Goal: Task Accomplishment & Management: Complete application form

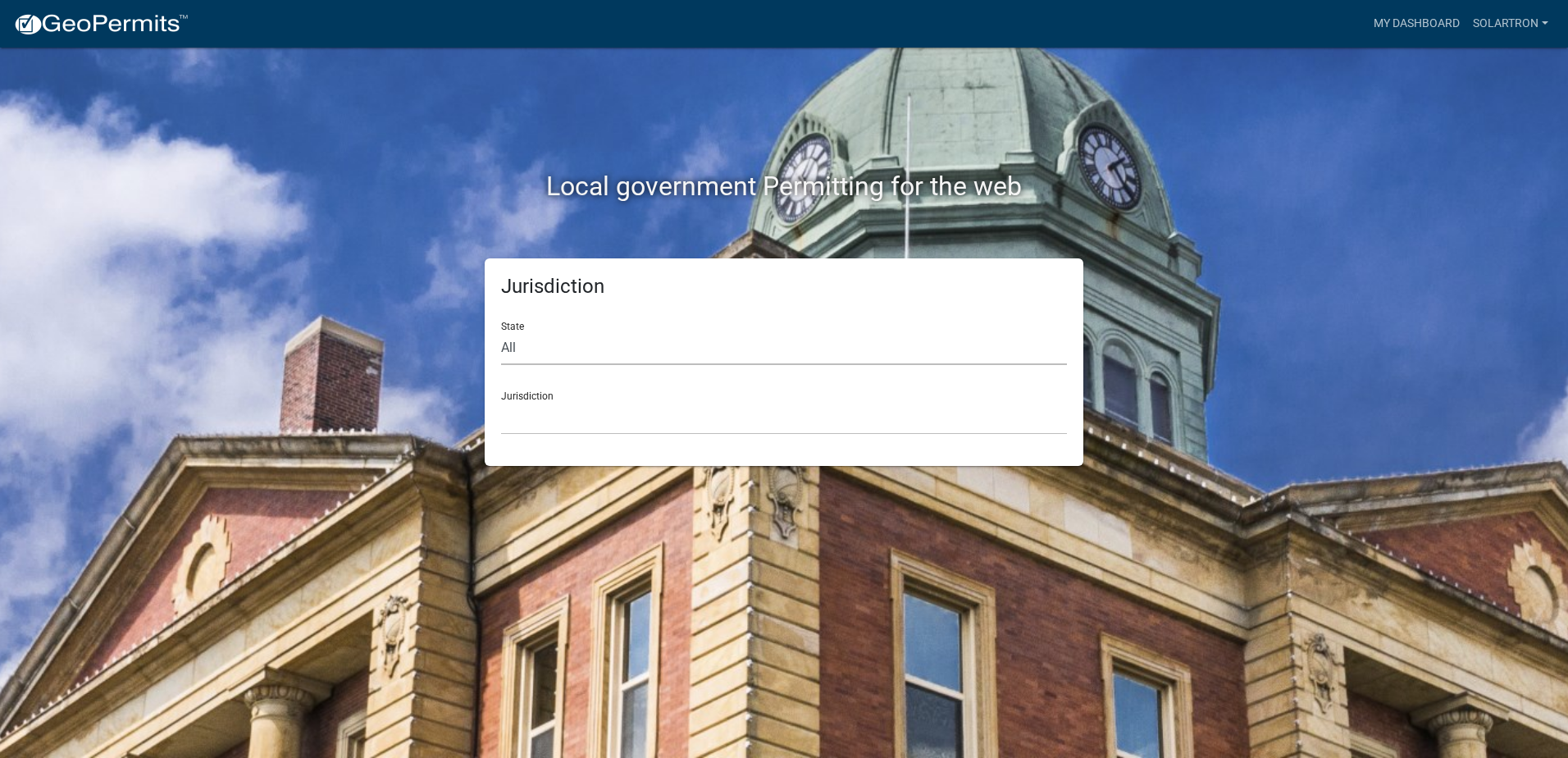
click at [584, 346] on select "All [US_STATE] [US_STATE] [US_STATE] [US_STATE] [US_STATE] [US_STATE] [US_STATE…" at bounding box center [784, 348] width 565 height 34
select select "[US_STATE]"
click at [501, 332] on select "All [US_STATE] [US_STATE] [US_STATE] [US_STATE] [US_STATE] [US_STATE] [US_STATE…" at bounding box center [784, 348] width 565 height 34
click at [561, 421] on select "City of [GEOGRAPHIC_DATA], [US_STATE] City of [GEOGRAPHIC_DATA], [US_STATE] Cit…" at bounding box center [784, 417] width 565 height 34
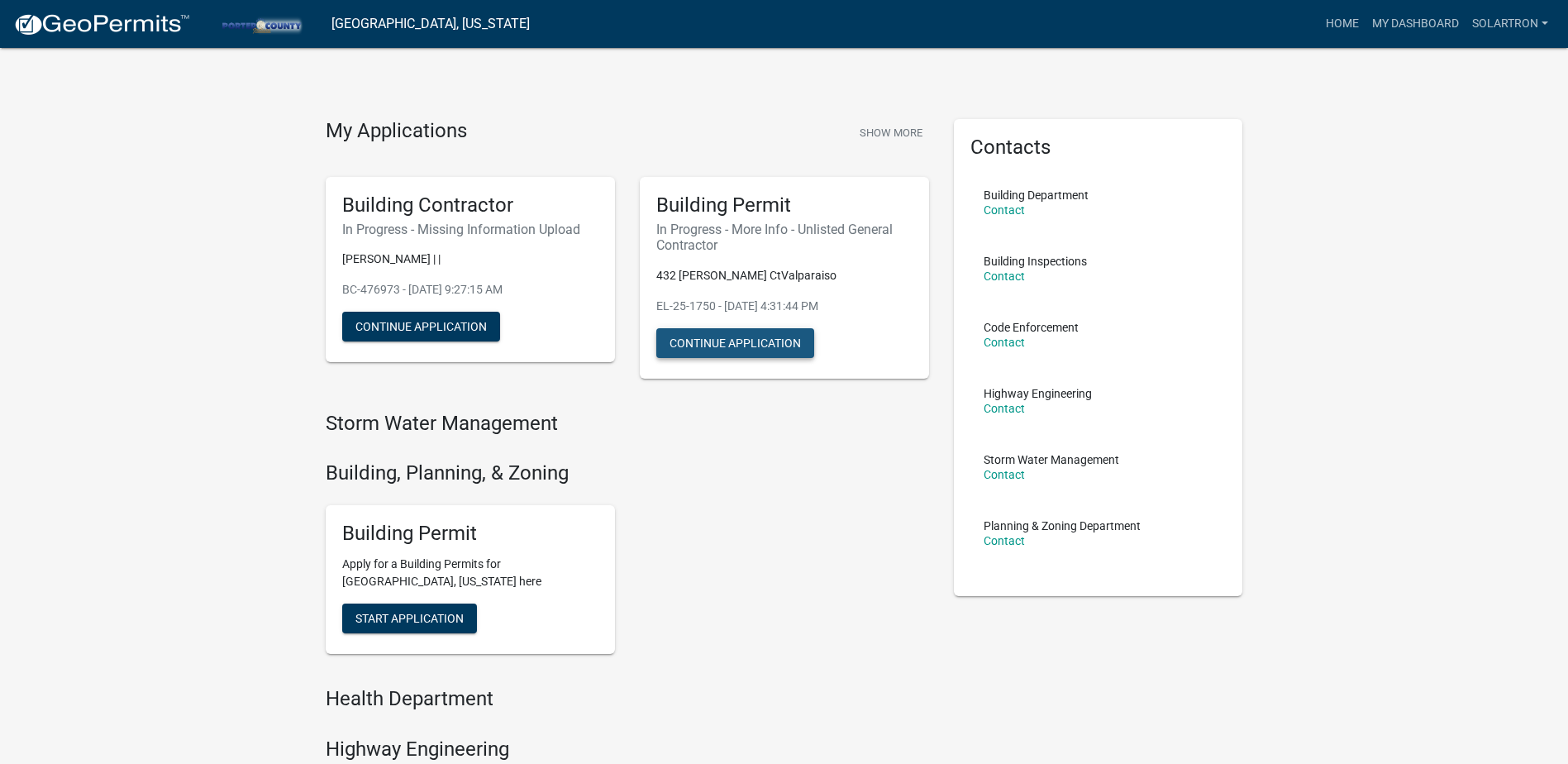
click at [711, 338] on button "Continue Application" at bounding box center [734, 343] width 157 height 30
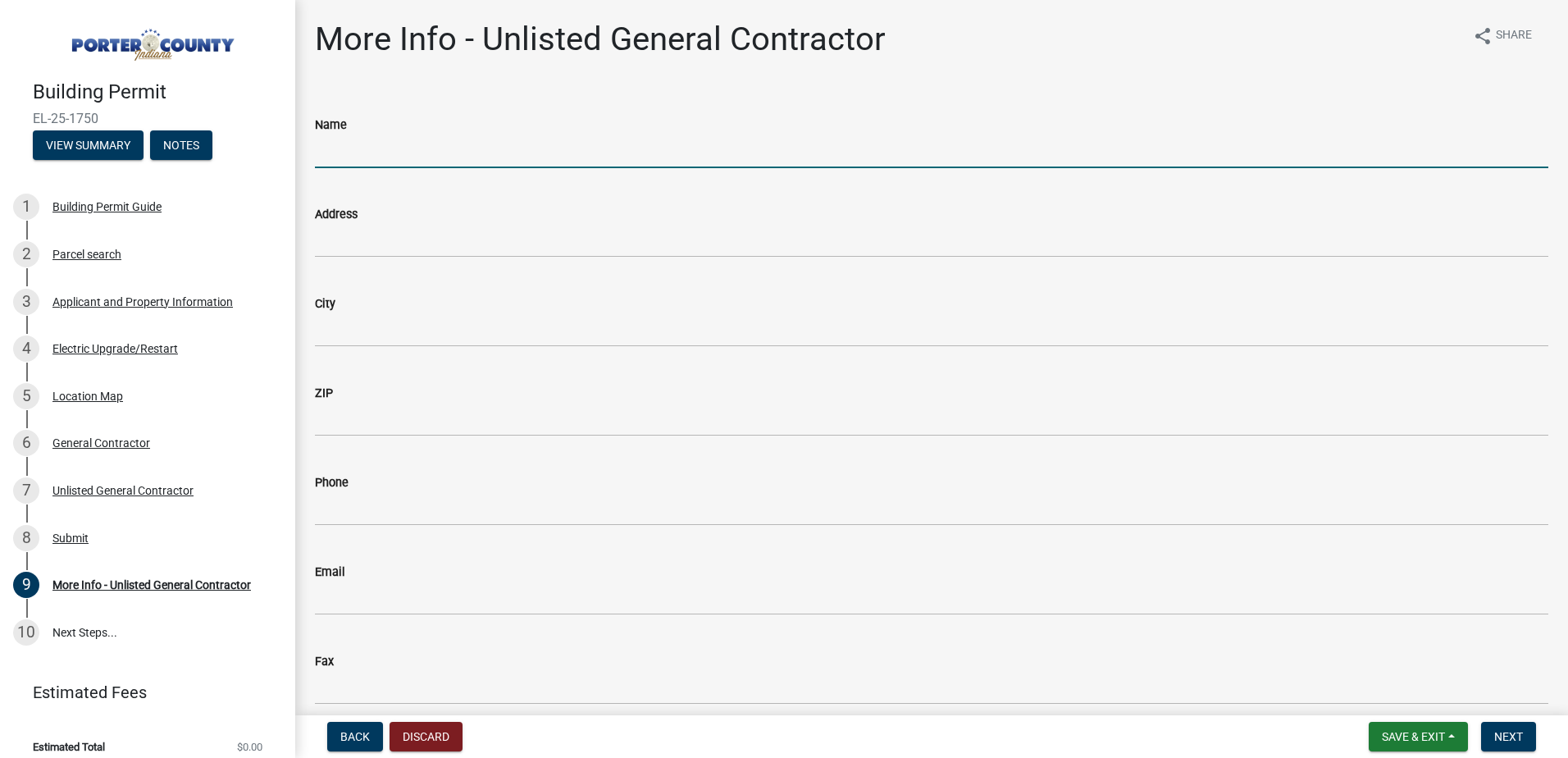
click at [362, 148] on input "Name" at bounding box center [932, 150] width 1234 height 34
click at [150, 436] on div "6 General Contractor" at bounding box center [141, 442] width 256 height 26
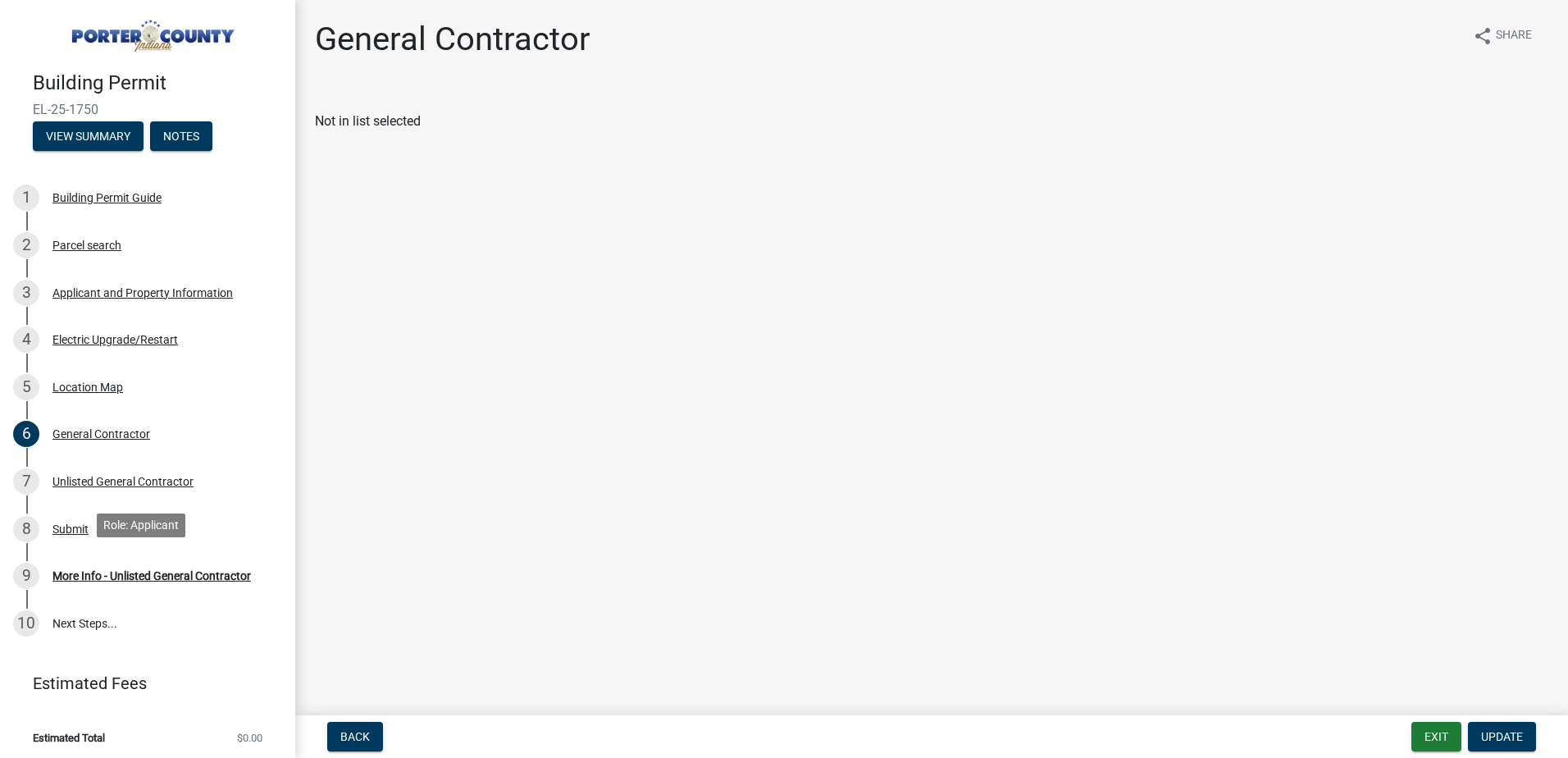
scroll to position [11, 0]
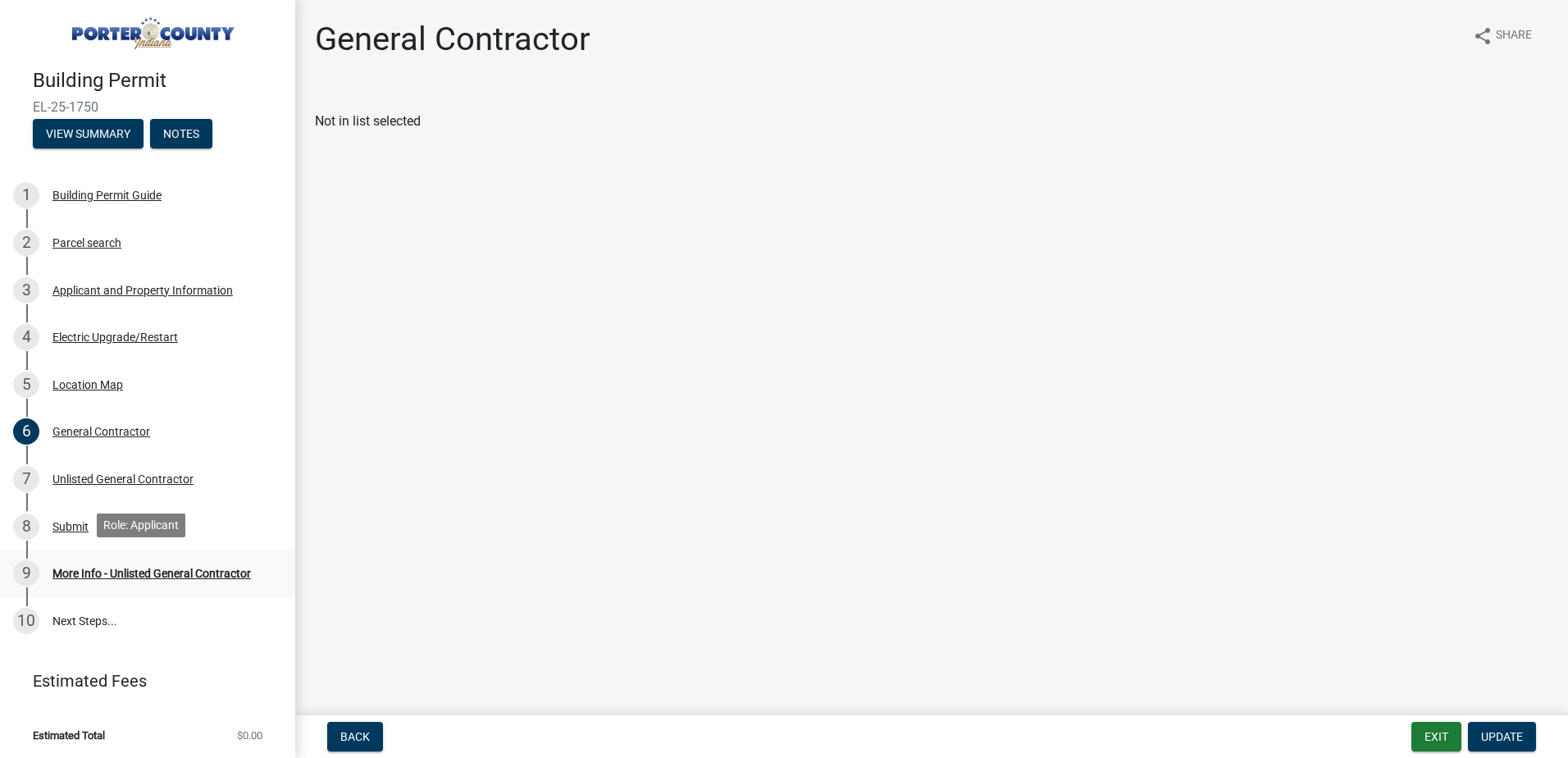
click at [81, 575] on div "More Info - Unlisted General Contractor" at bounding box center [151, 573] width 198 height 11
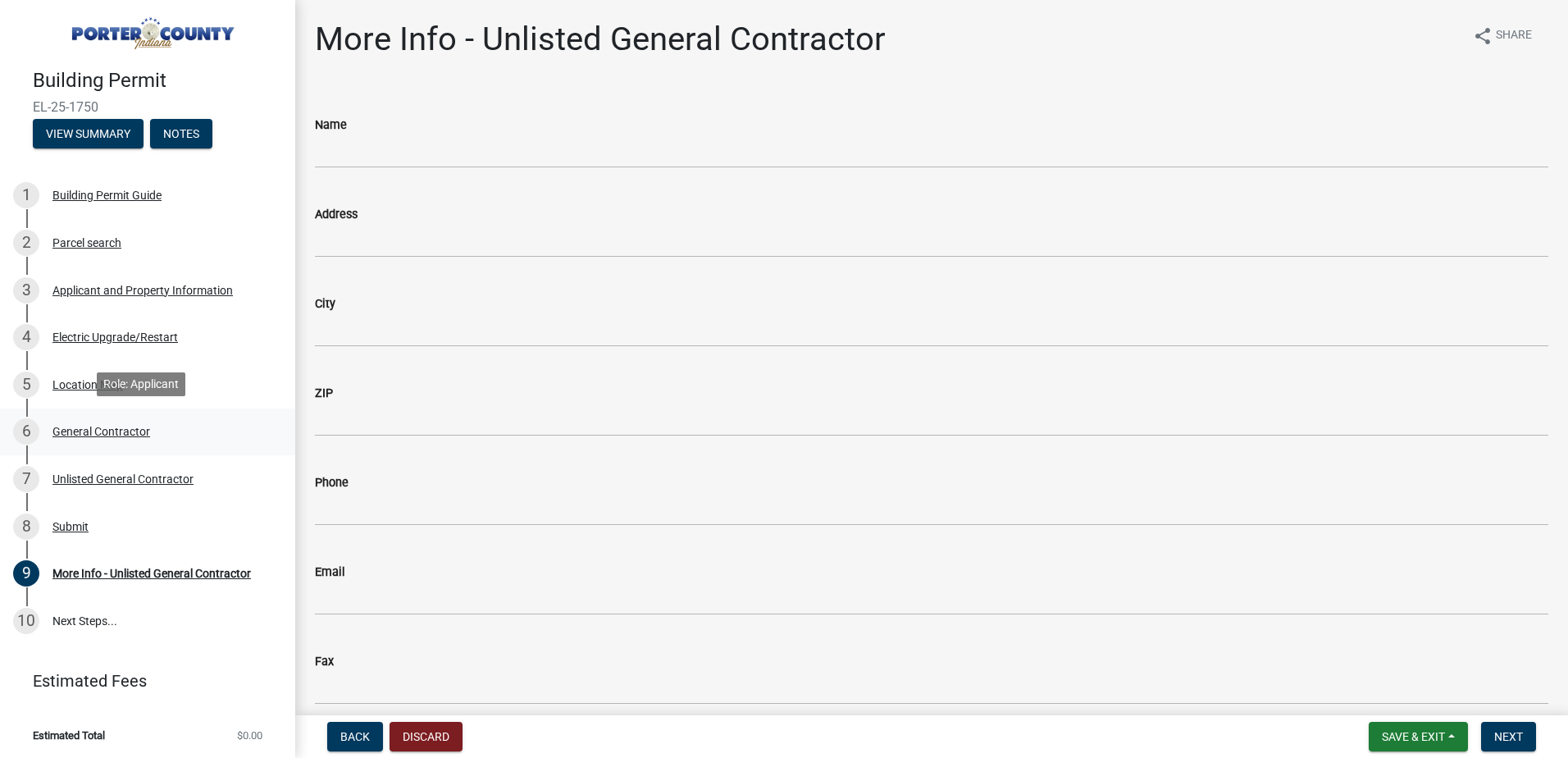
click at [90, 436] on div "6 General Contractor" at bounding box center [141, 430] width 256 height 26
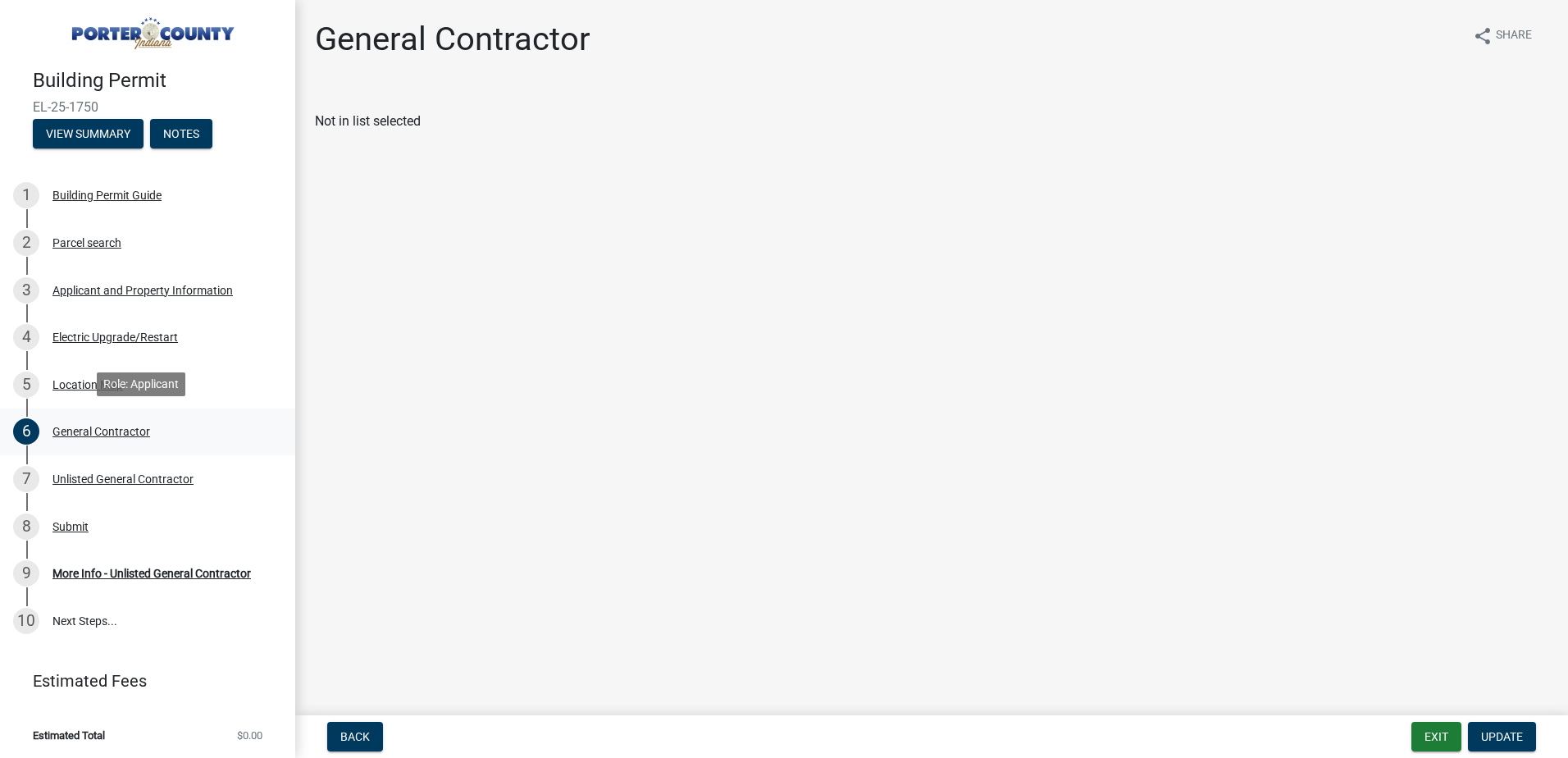
click at [98, 418] on div "6 General Contractor" at bounding box center [141, 430] width 256 height 26
click at [83, 277] on div "3 Applicant and Property Information" at bounding box center [141, 289] width 256 height 26
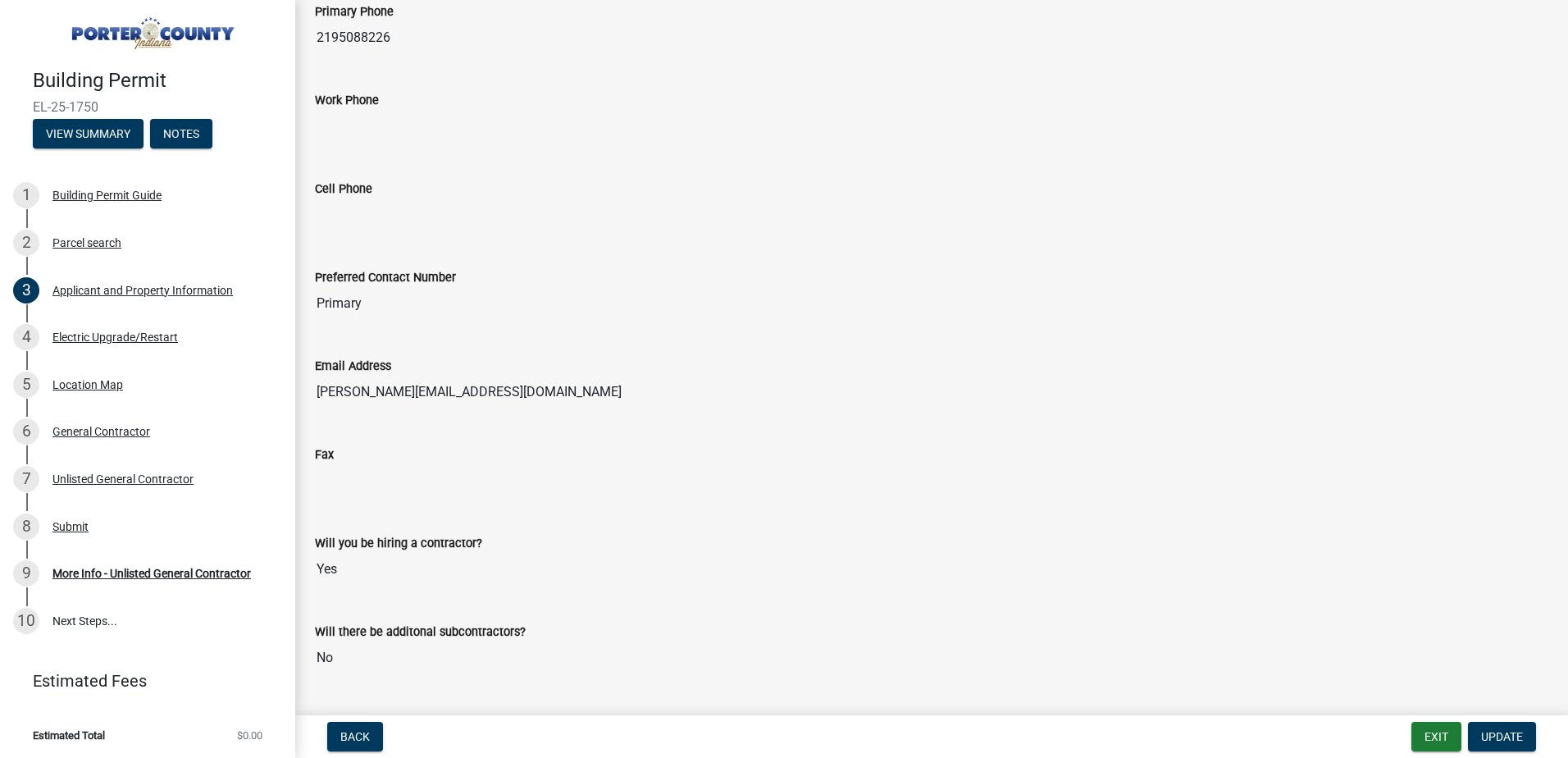
scroll to position [2010, 0]
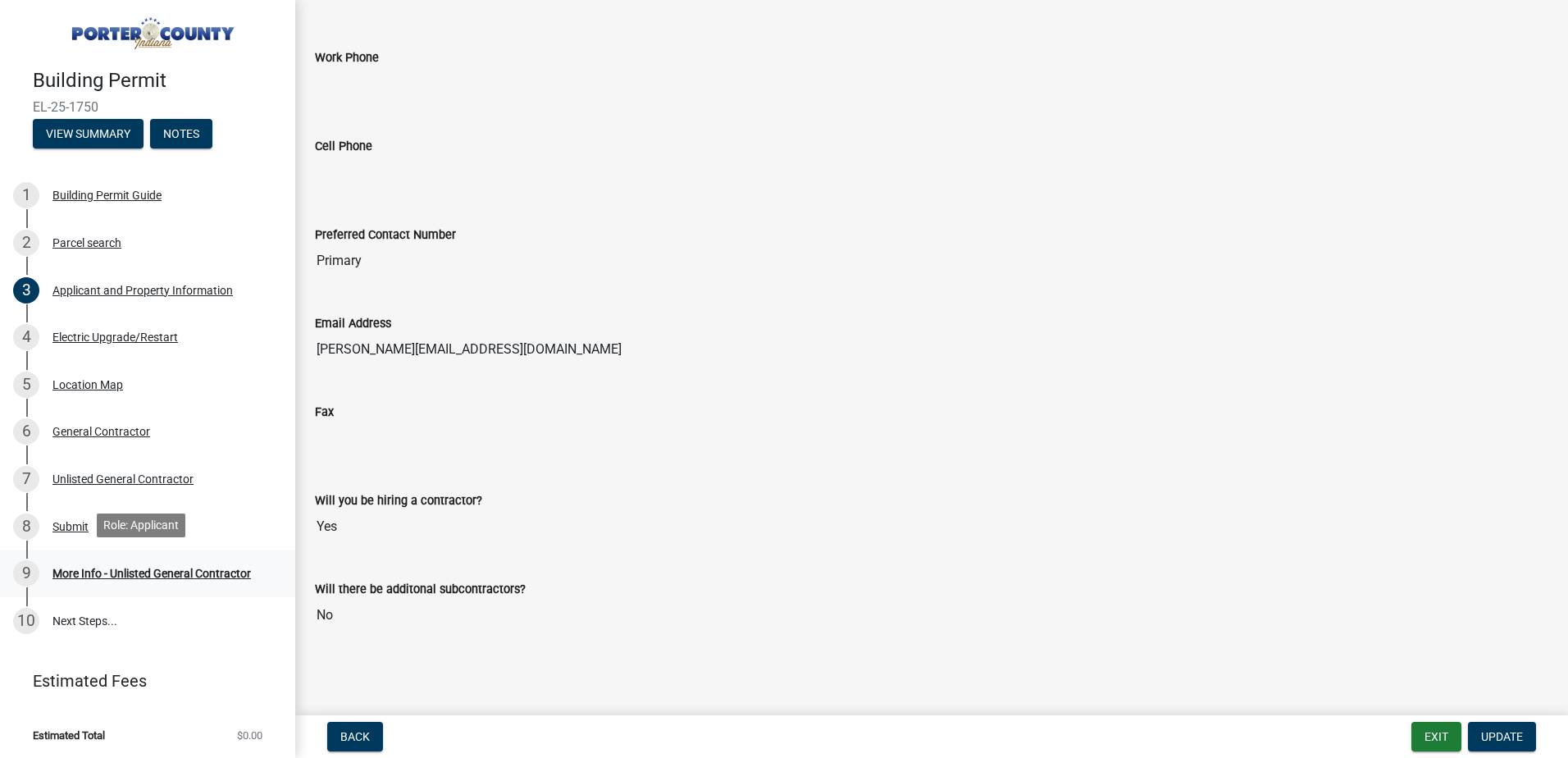
click at [92, 573] on div "More Info - Unlisted General Contractor" at bounding box center [151, 573] width 198 height 11
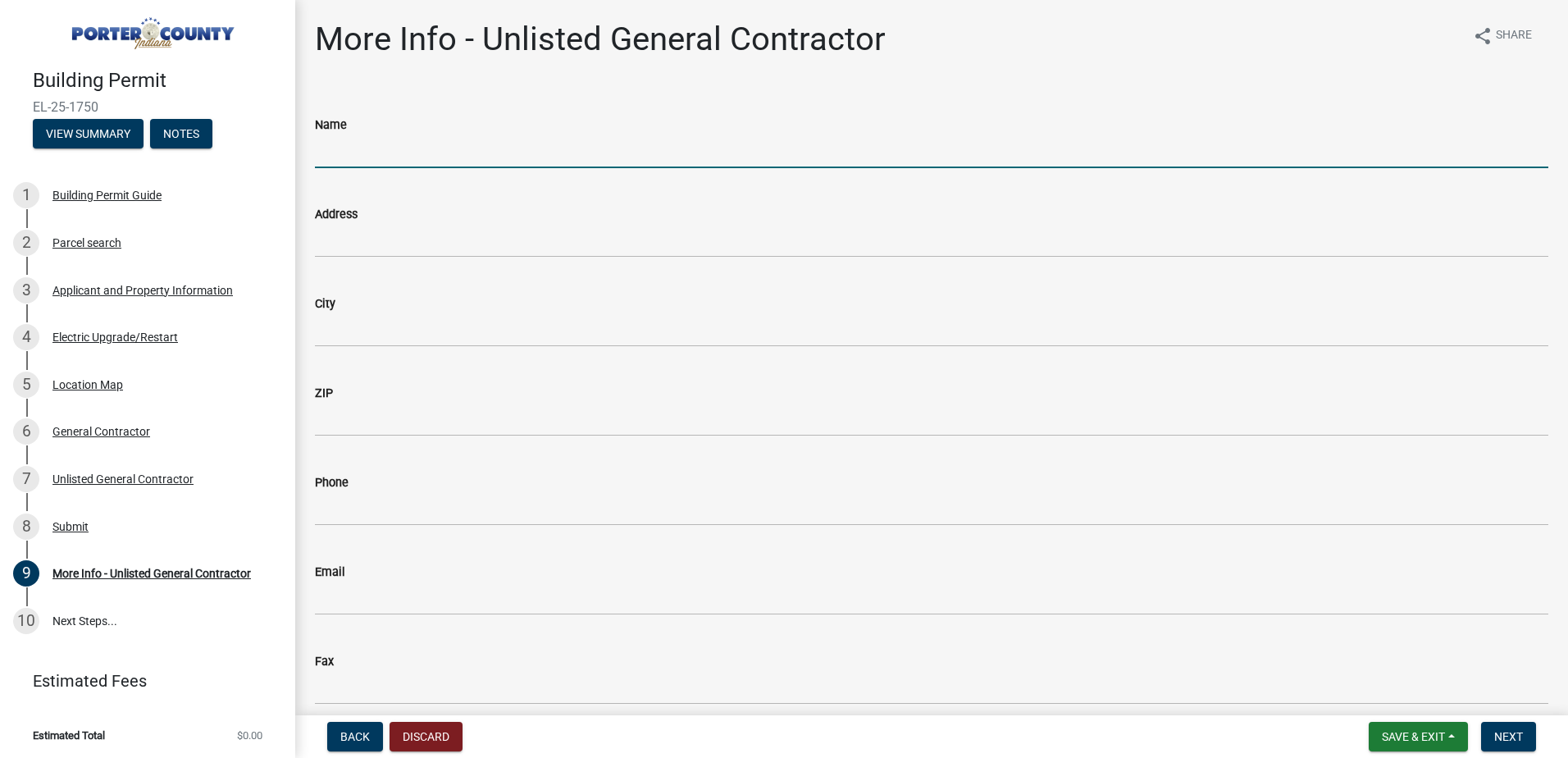
click at [428, 146] on input "Name" at bounding box center [932, 150] width 1234 height 34
type input "Tron Solar LLC"
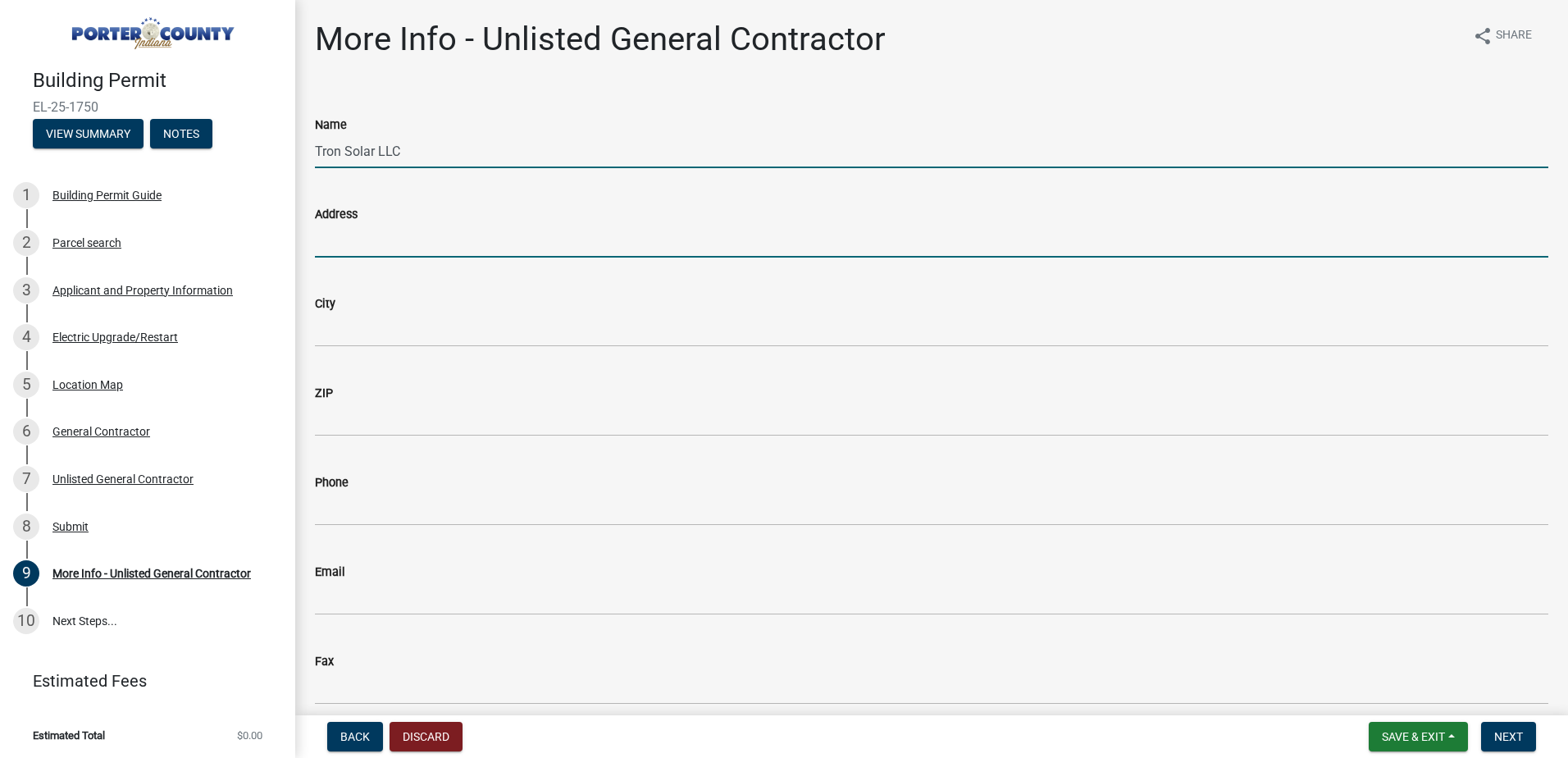
type input "[STREET_ADDRESS][PERSON_NAME]"
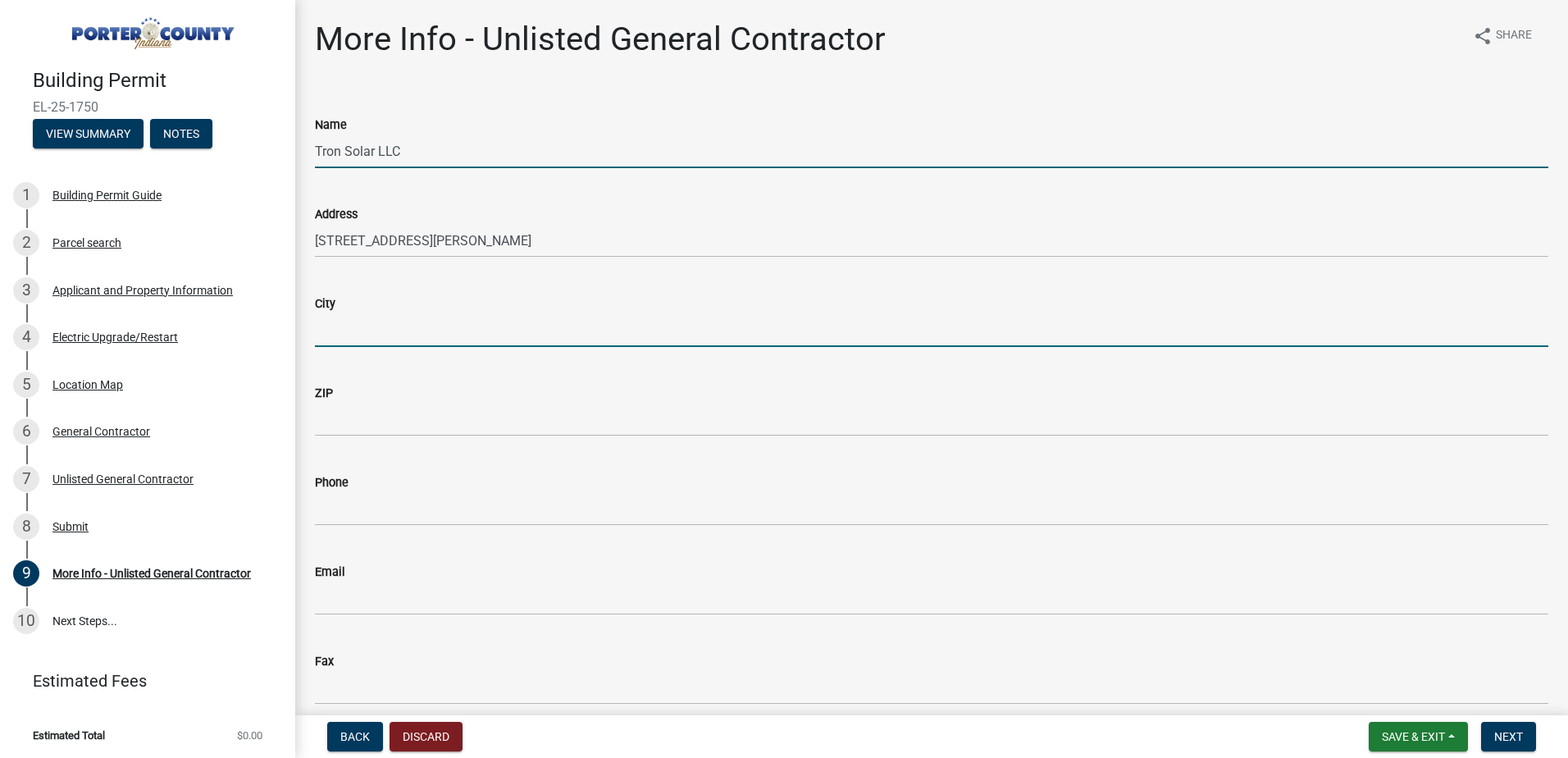
type input "[GEOGRAPHIC_DATA]"
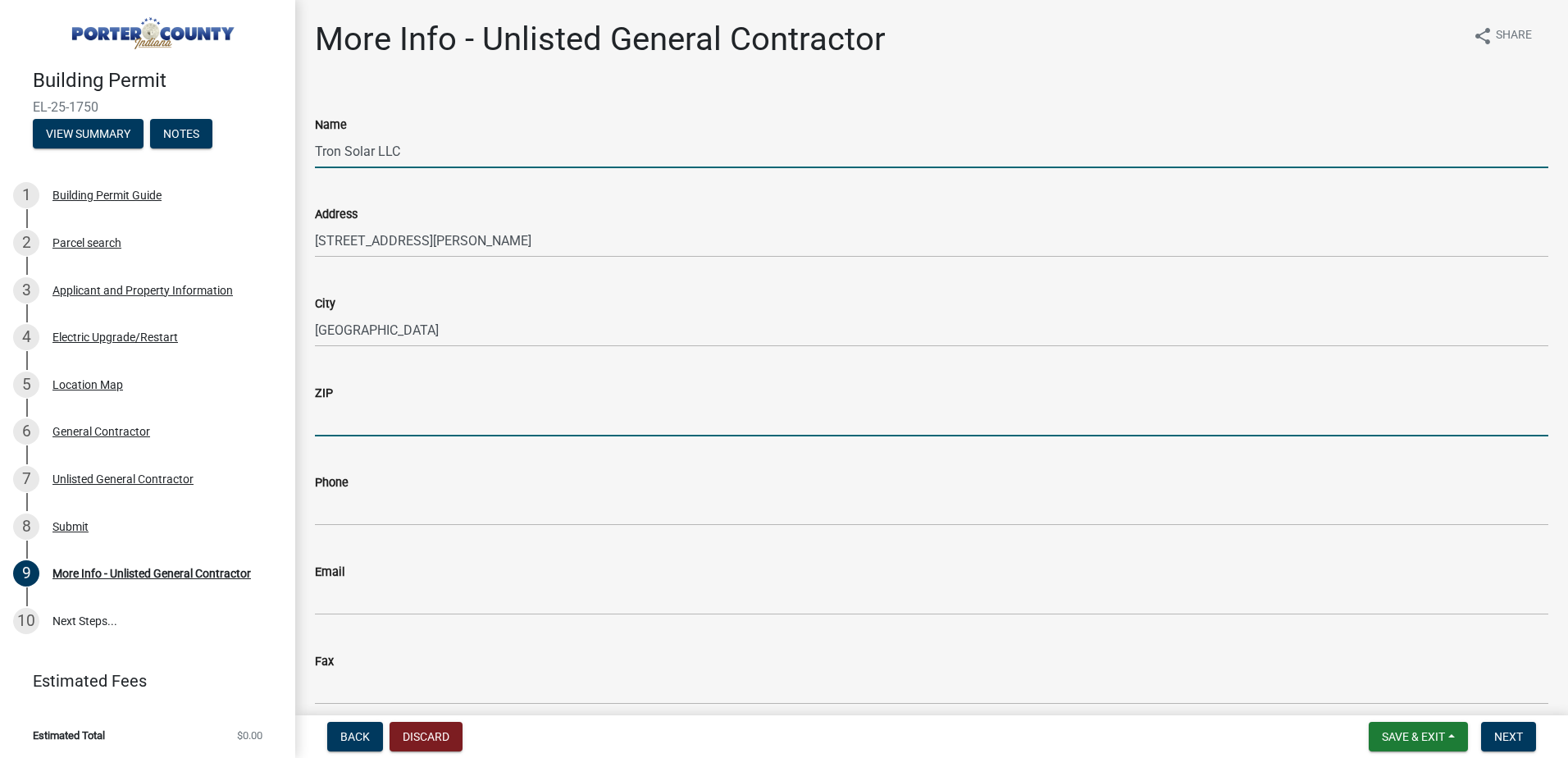
type input "60061"
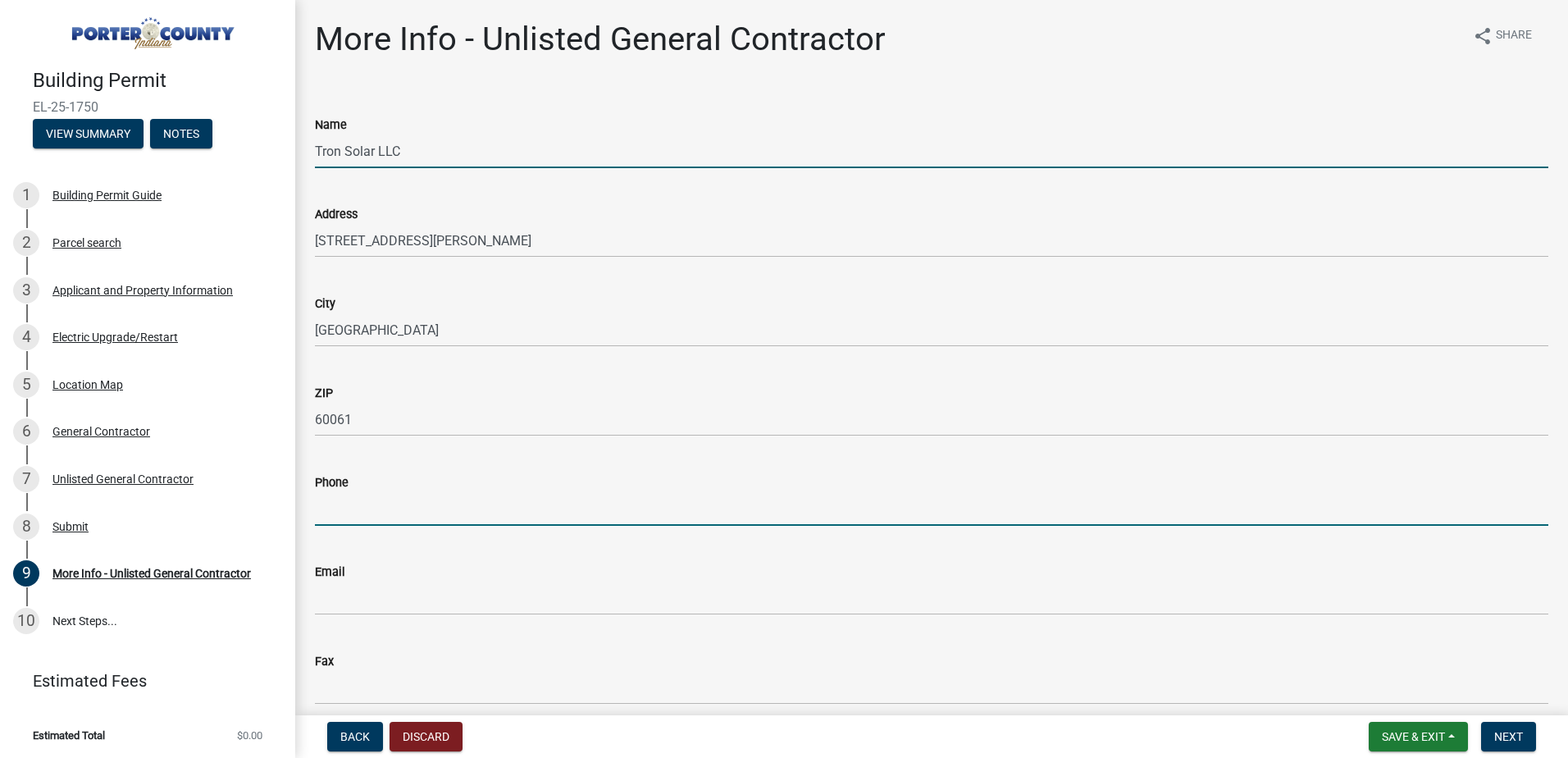
type input "2246286832"
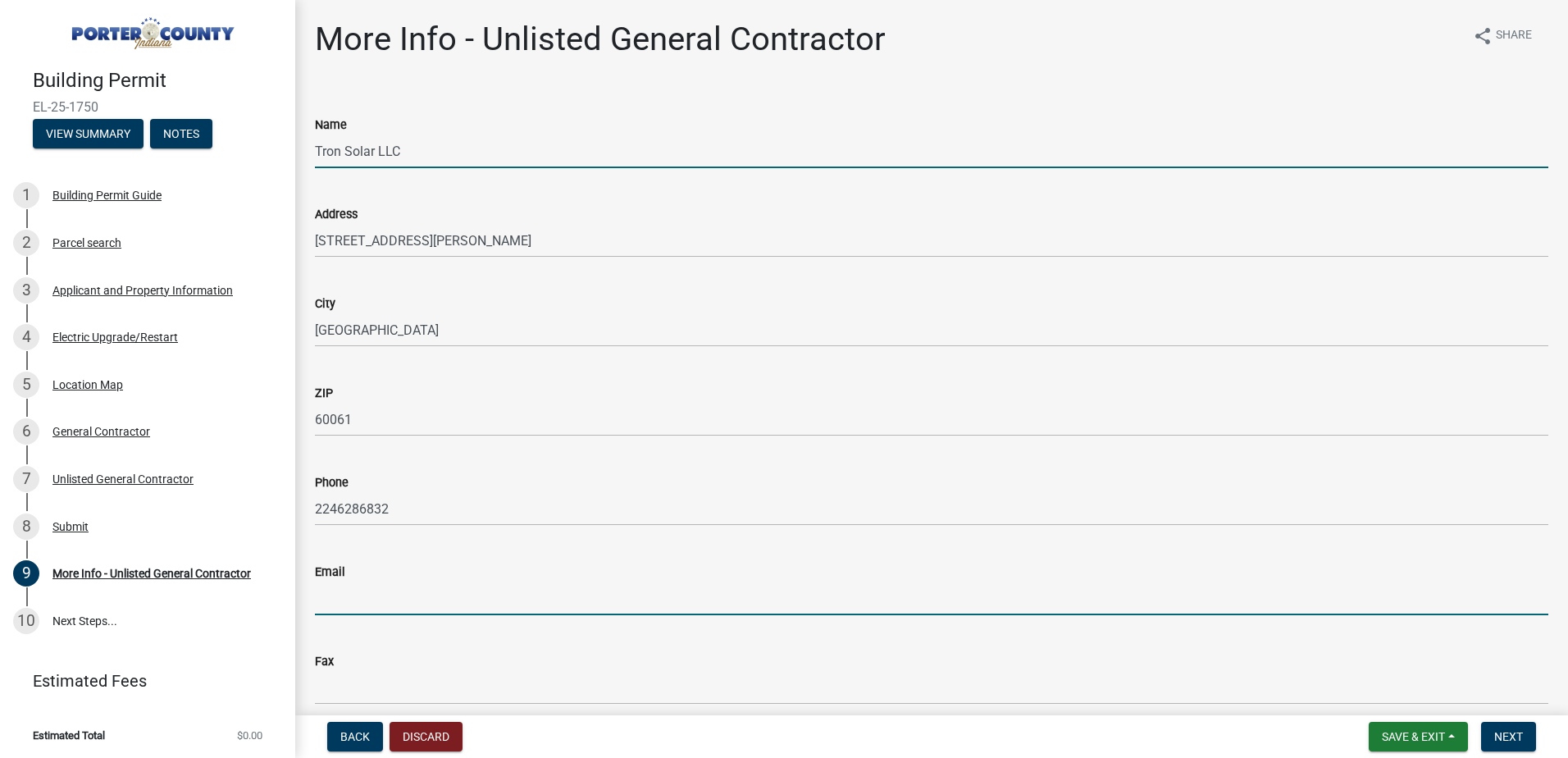
type input "[EMAIL_ADDRESS][DOMAIN_NAME]"
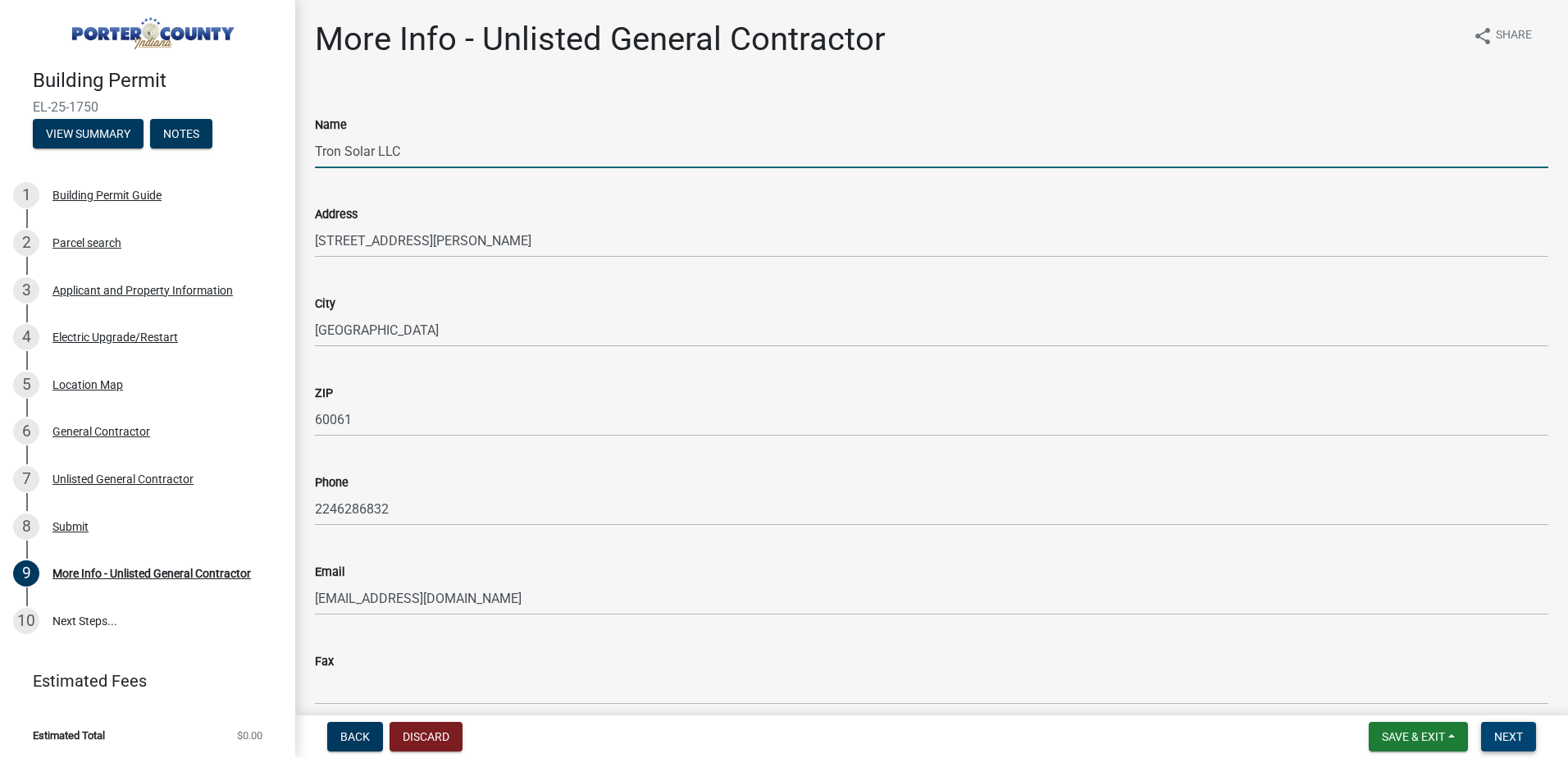
click at [1515, 725] on button "Next" at bounding box center [1508, 736] width 55 height 30
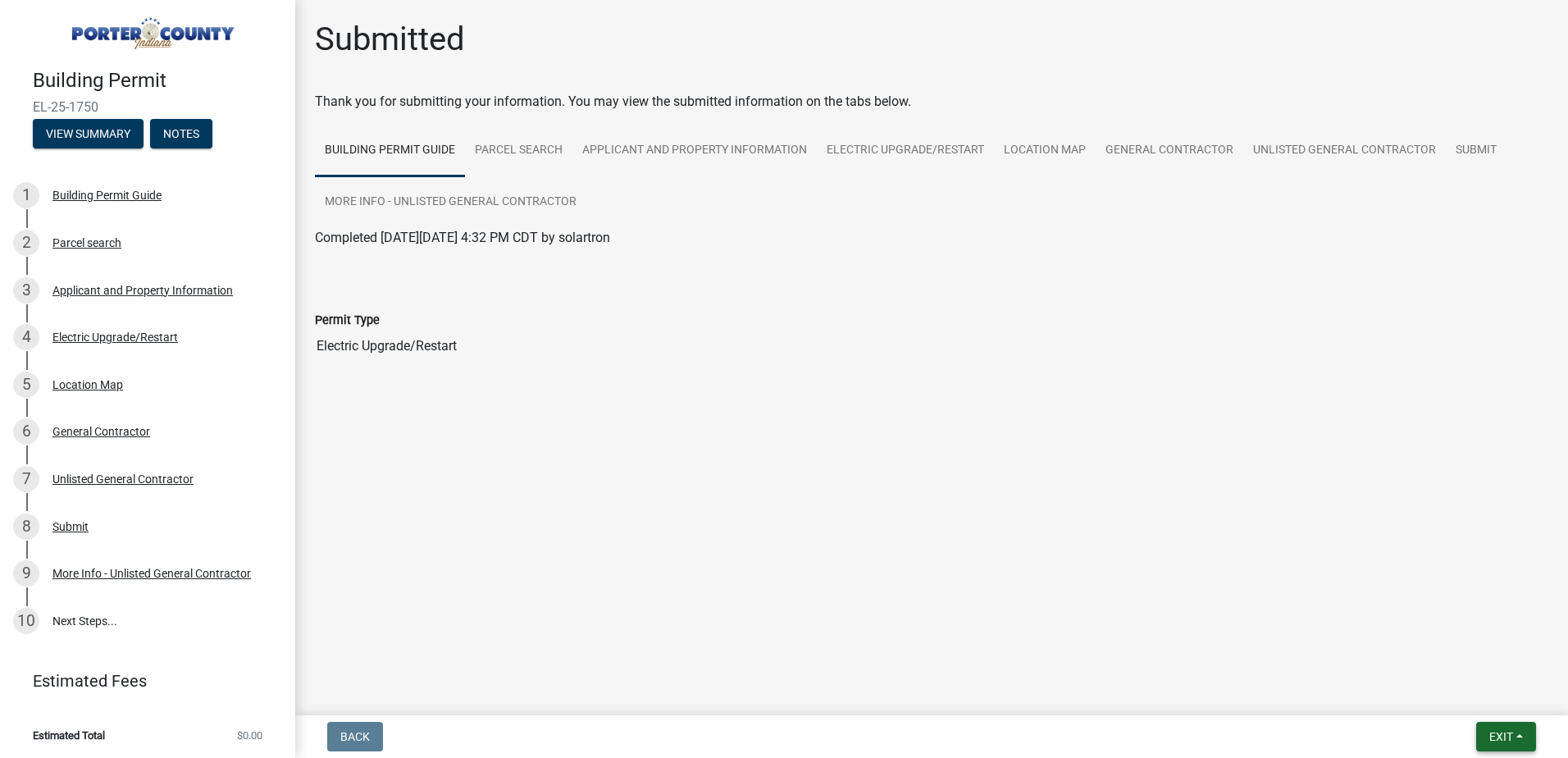
click at [1489, 736] on span "Exit" at bounding box center [1501, 736] width 24 height 13
click at [1466, 696] on button "Save & Exit" at bounding box center [1470, 693] width 131 height 39
